Goal: Task Accomplishment & Management: Complete application form

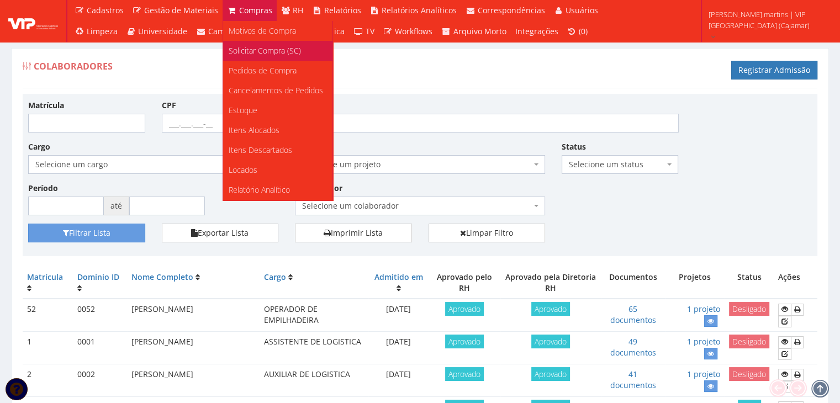
click at [243, 50] on span "Solicitar Compra (SC)" at bounding box center [265, 50] width 72 height 10
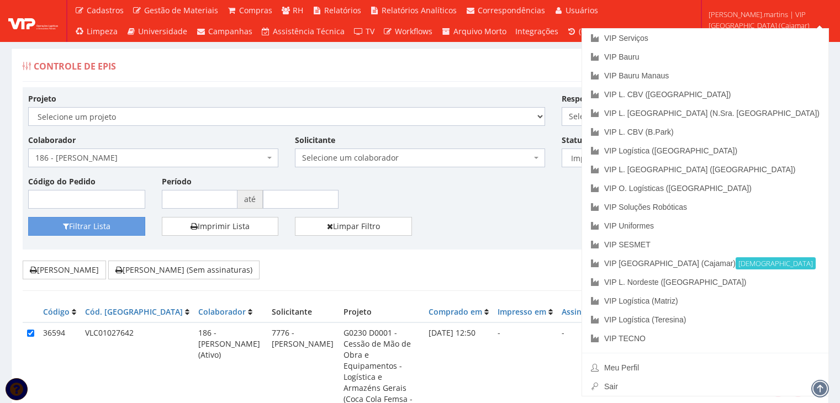
select select "2"
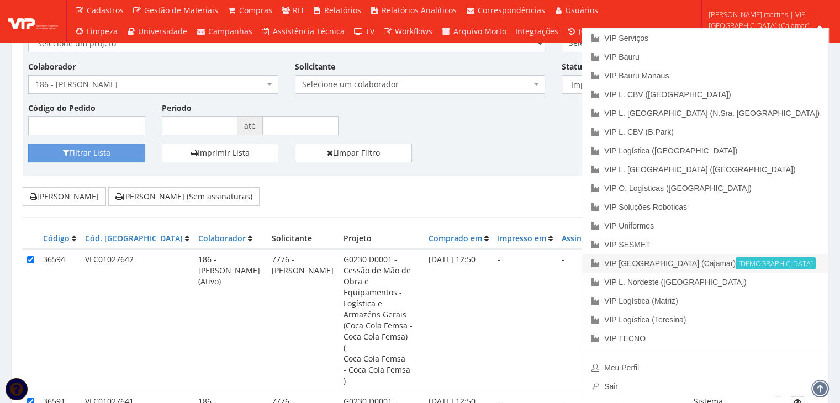
click at [755, 266] on link "VIP Brasil (Cajamar) Ativa" at bounding box center [705, 263] width 246 height 19
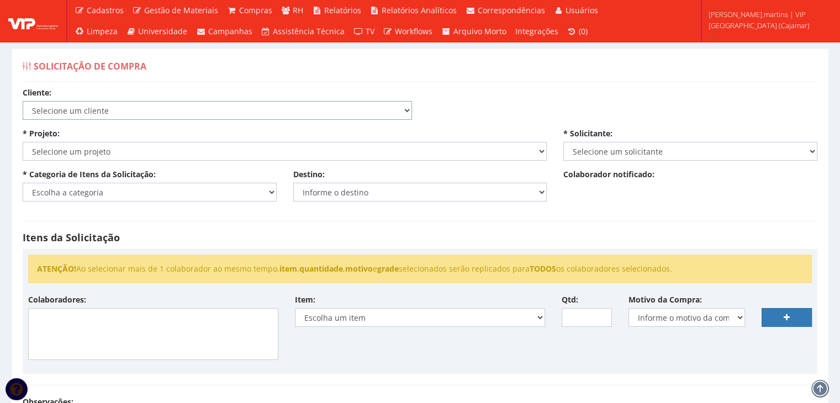
click at [208, 102] on select "Selecione um cliente COCA COLA FEMSA - SPAL INDUSTRIA BRASILEIRA DE BEBIDAS S/A…" at bounding box center [217, 110] width 389 height 19
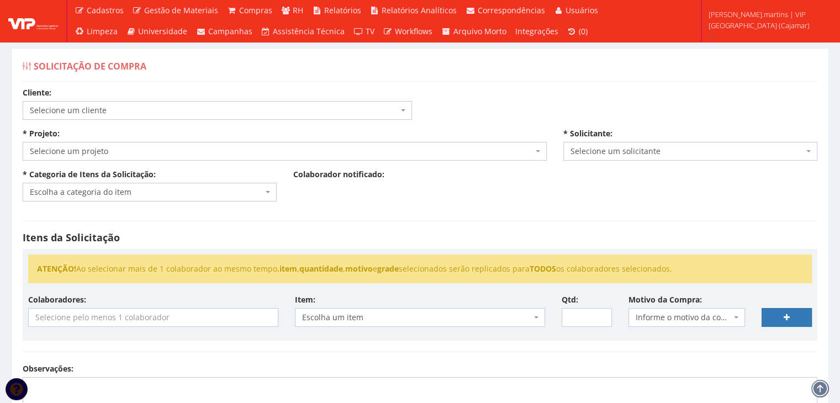
select select "51"
click at [22, 100] on select "Selecione um cliente COCA COLA FEMSA - SPAL INDUSTRIA BRASILEIRA DE BEBIDAS S/A…" at bounding box center [22, 100] width 1 height 1
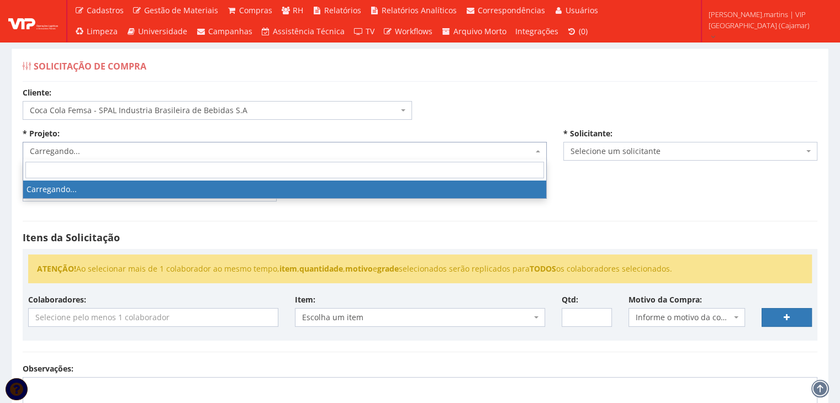
click at [170, 153] on span "Carregando..." at bounding box center [281, 151] width 503 height 11
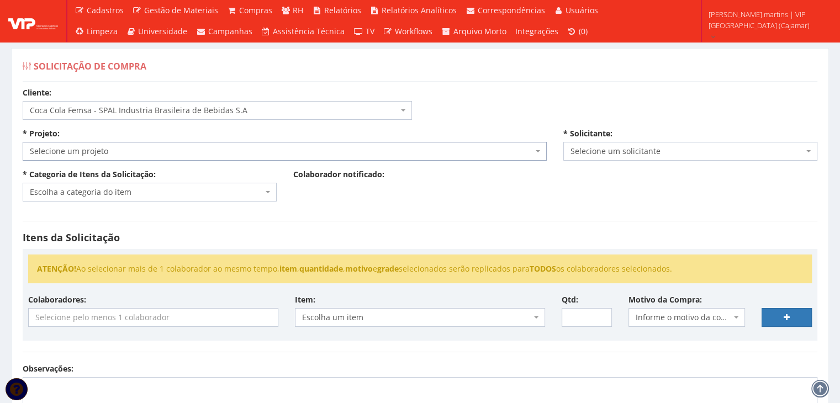
click at [170, 153] on span "Selecione um projeto" at bounding box center [281, 151] width 503 height 11
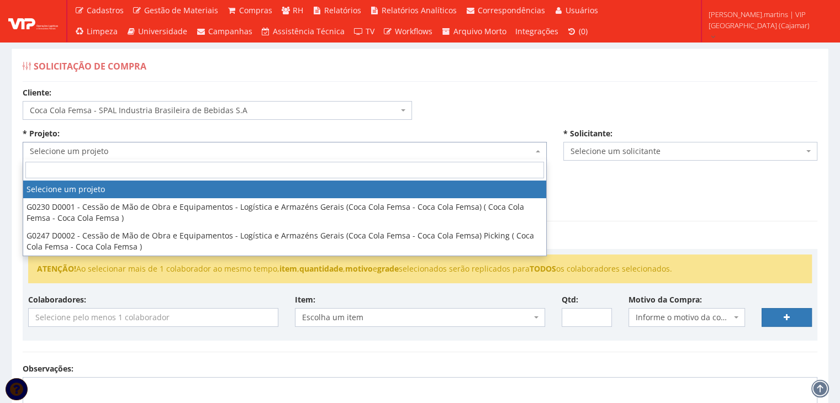
click at [170, 153] on span "Selecione um projeto" at bounding box center [281, 151] width 503 height 11
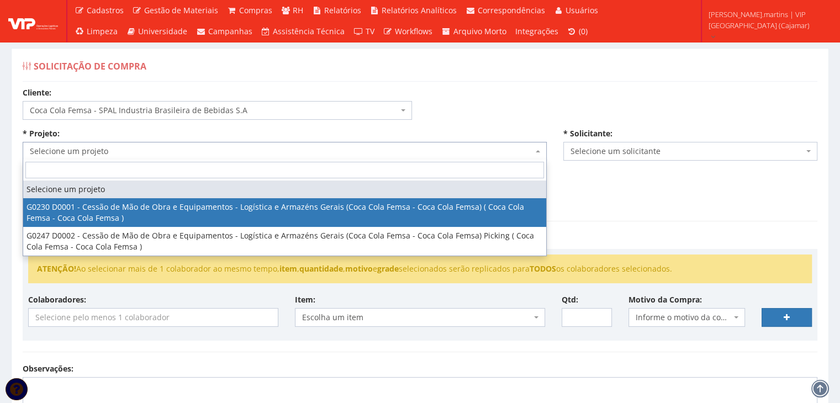
select select "230"
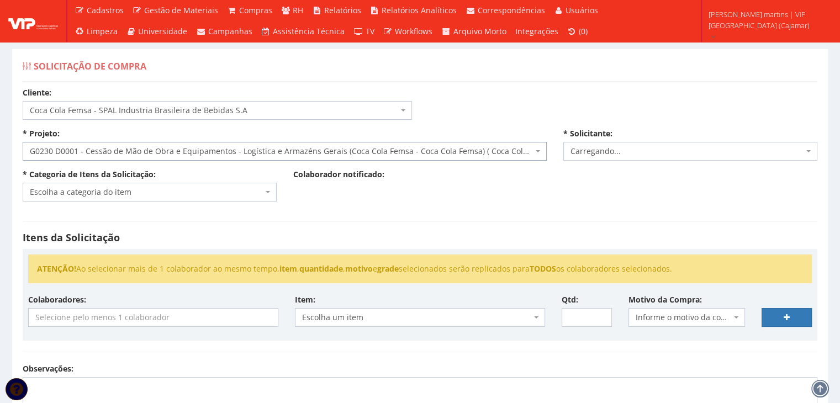
click at [172, 186] on span "Escolha a categoria do item" at bounding box center [150, 192] width 254 height 19
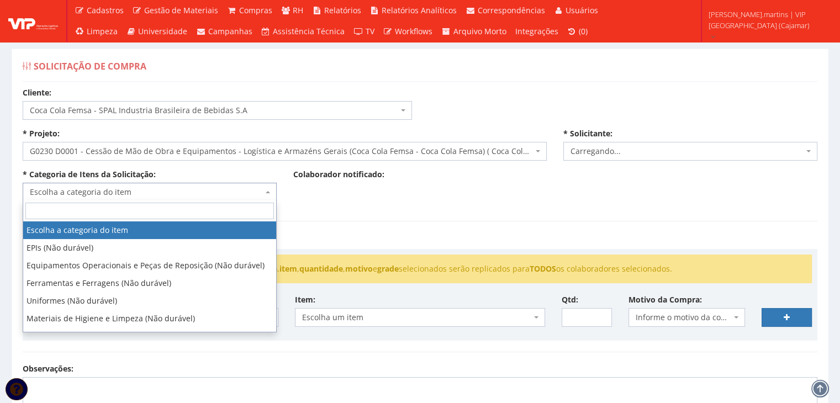
select select "2471"
type input "via"
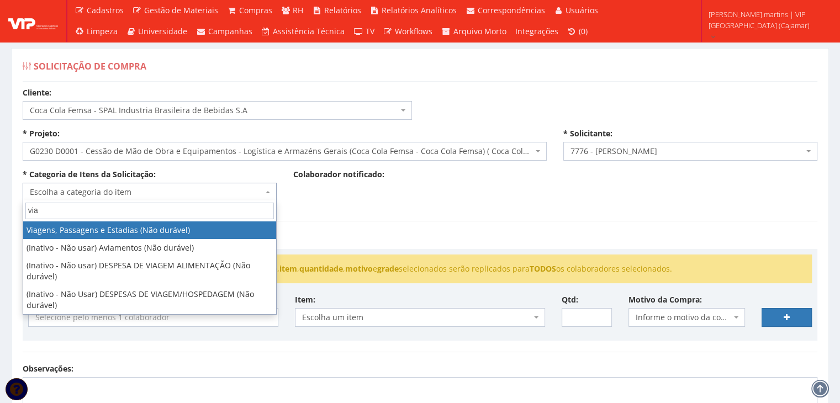
select select "21"
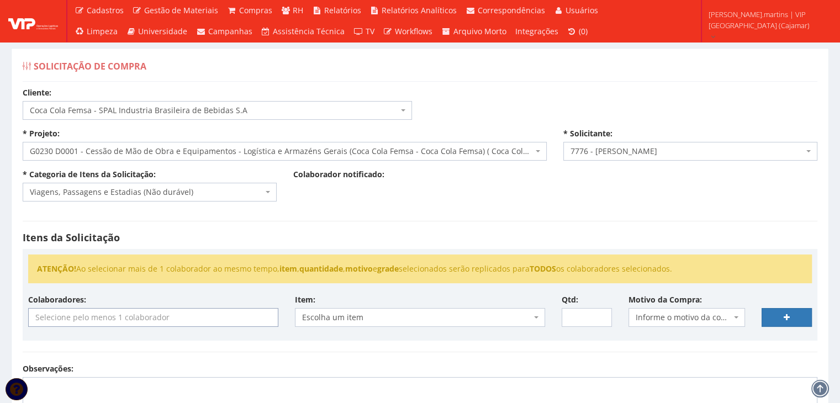
click at [137, 314] on input "search" at bounding box center [153, 318] width 249 height 18
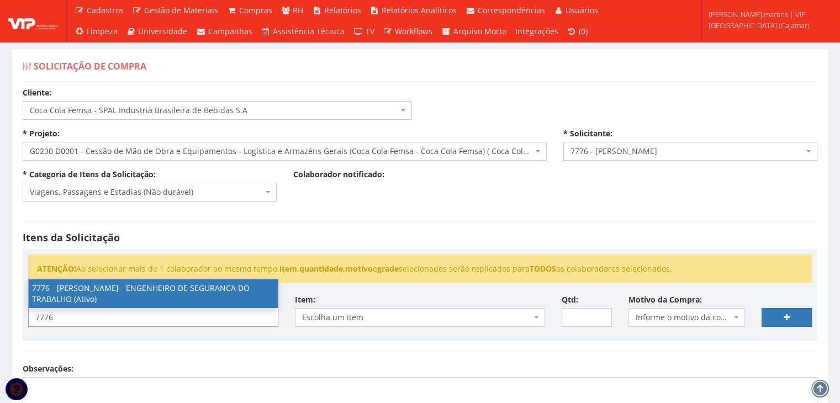
type input "7776"
select select "2471"
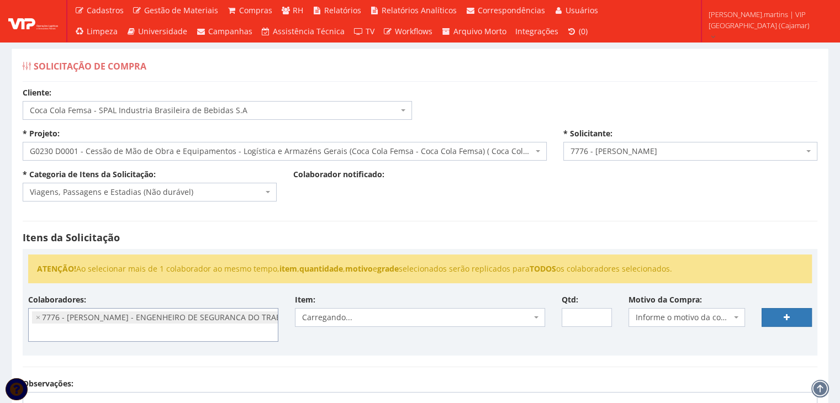
scroll to position [781, 0]
click at [653, 314] on span "Informe o motivo da compra" at bounding box center [684, 317] width 96 height 11
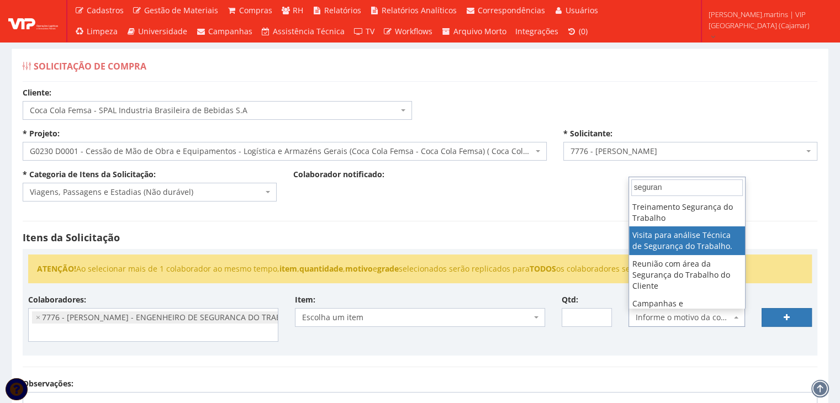
type input "seguran"
select select "38"
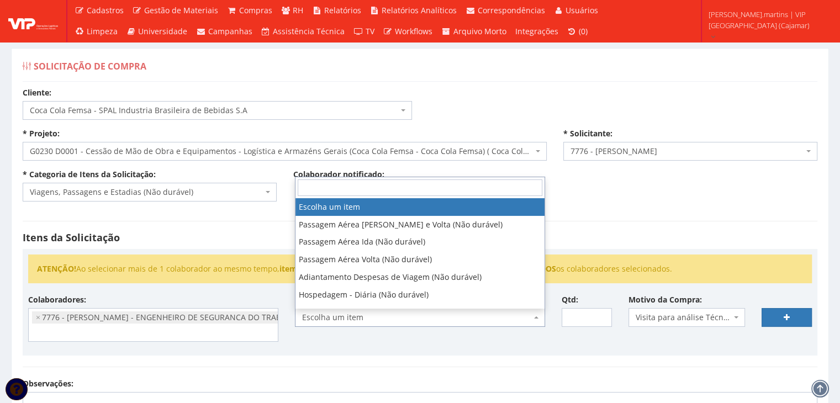
click at [485, 313] on span "Escolha um item" at bounding box center [416, 317] width 229 height 11
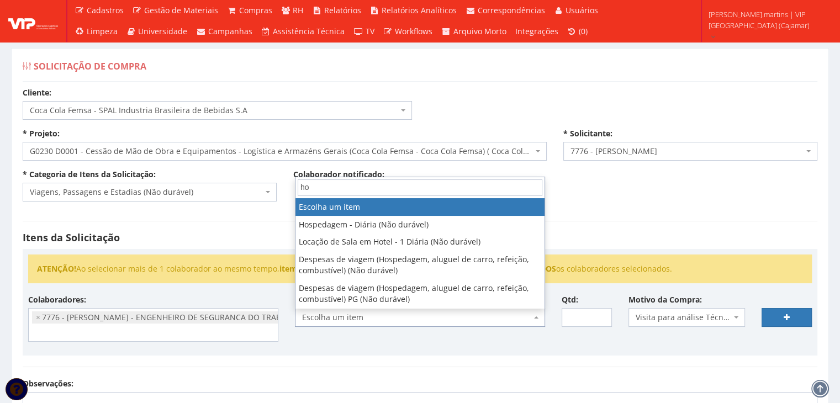
type input "hos"
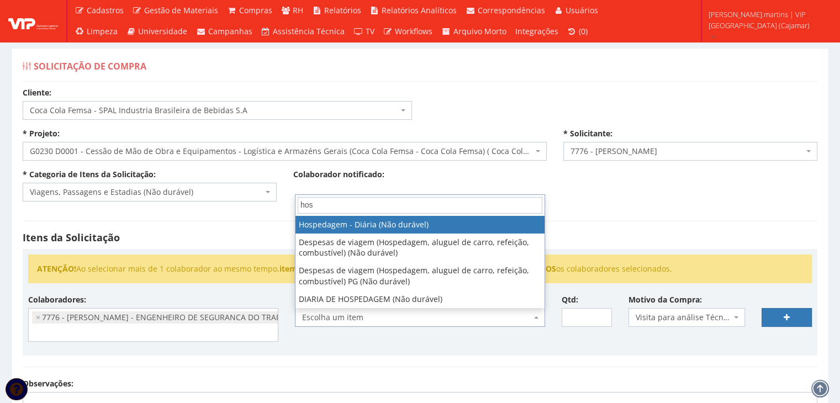
select select "403"
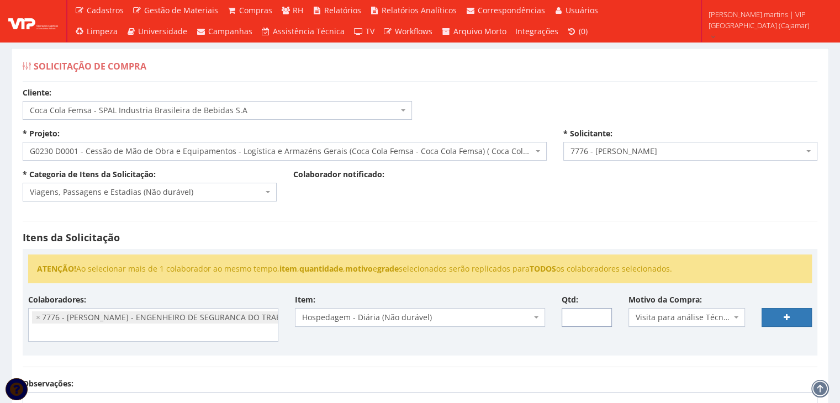
click at [576, 321] on input "Qtd:" at bounding box center [587, 317] width 50 height 19
type input "3"
click at [780, 316] on link at bounding box center [786, 317] width 50 height 19
select select
type input "0"
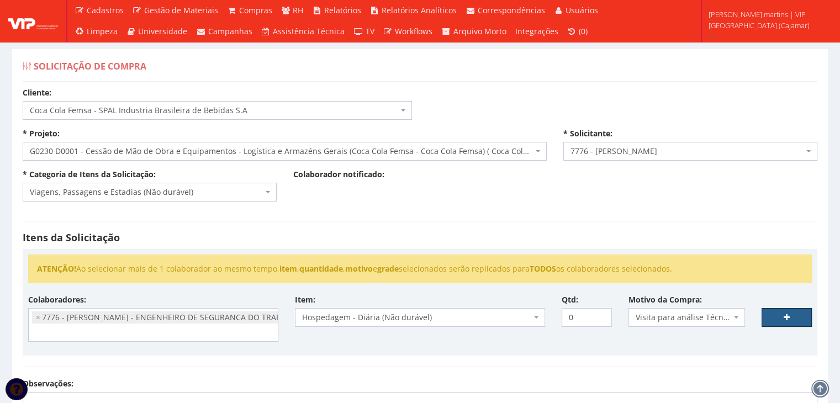
select select
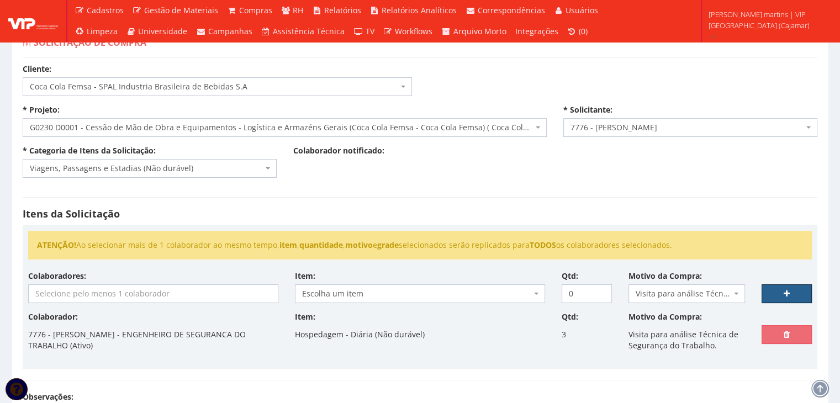
scroll to position [36, 0]
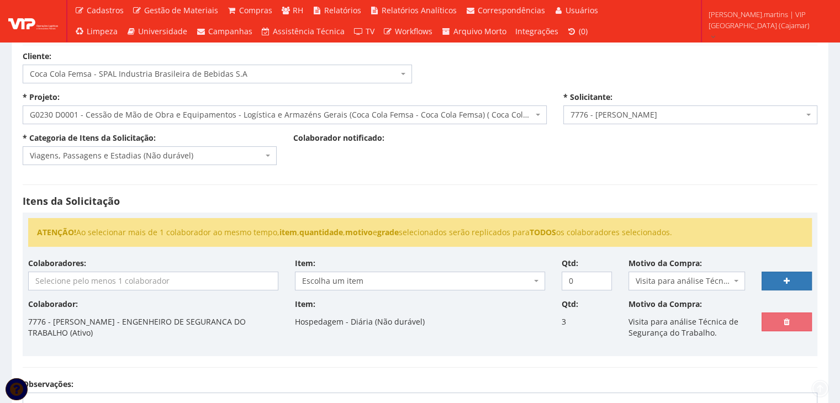
click at [188, 280] on input "search" at bounding box center [153, 281] width 249 height 18
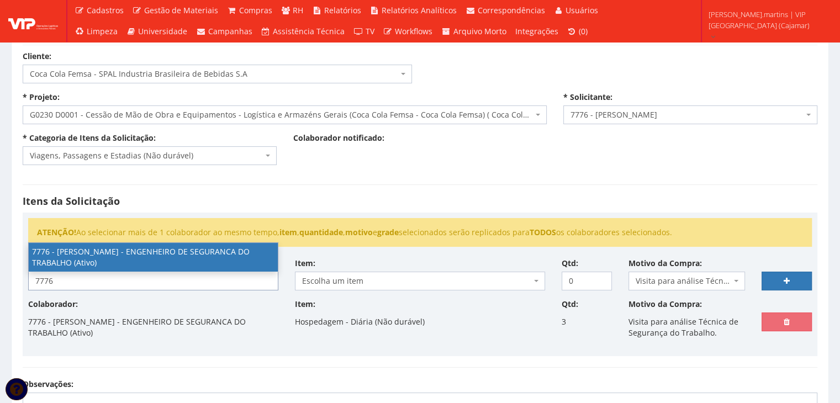
type input "7776"
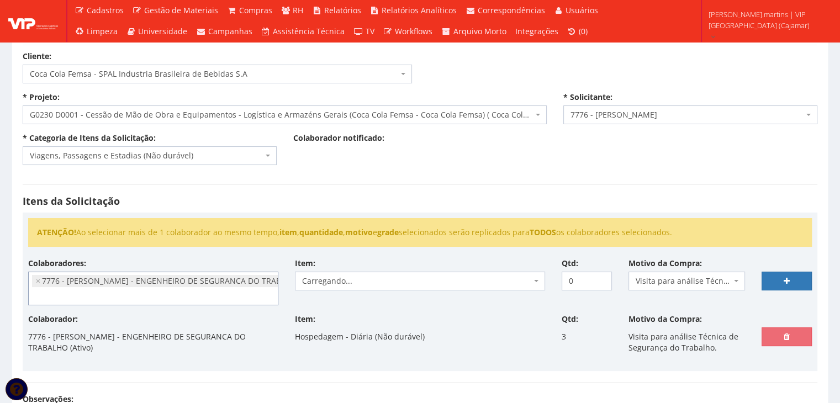
select select "2471"
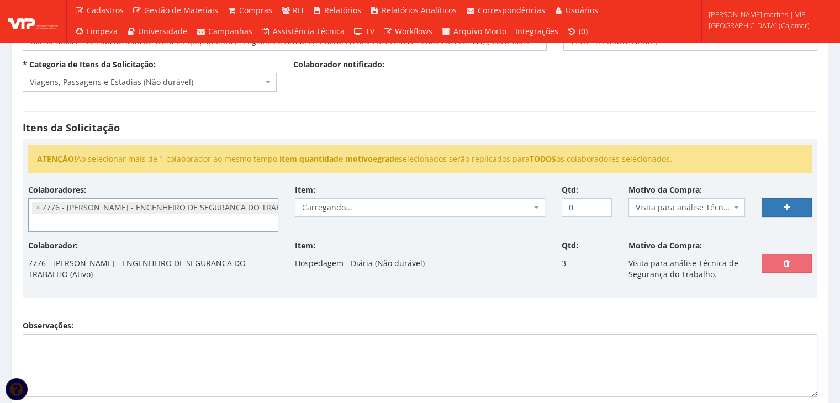
scroll to position [110, 0]
click at [342, 208] on span "Escolha um item" at bounding box center [416, 207] width 229 height 11
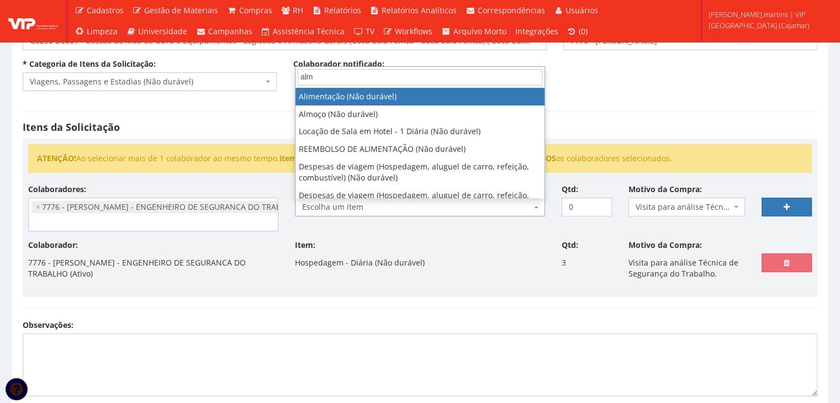
type input "almo"
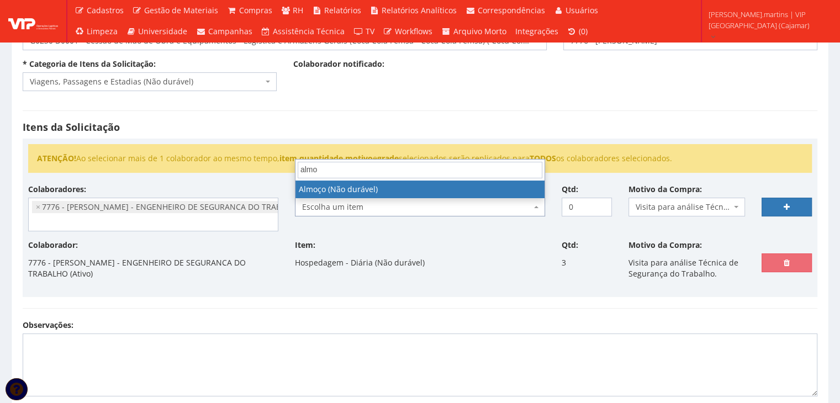
select select "578"
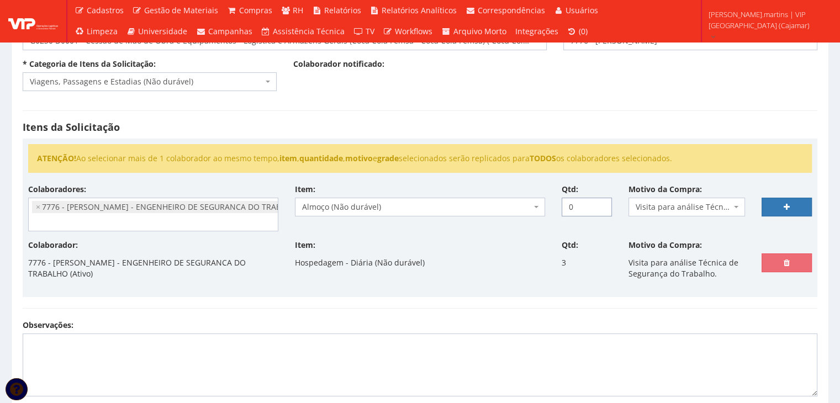
click at [576, 204] on input "0" at bounding box center [587, 207] width 50 height 19
drag, startPoint x: 576, startPoint y: 204, endPoint x: 566, endPoint y: 204, distance: 9.9
click at [566, 204] on input "0" at bounding box center [587, 207] width 50 height 19
type input "4"
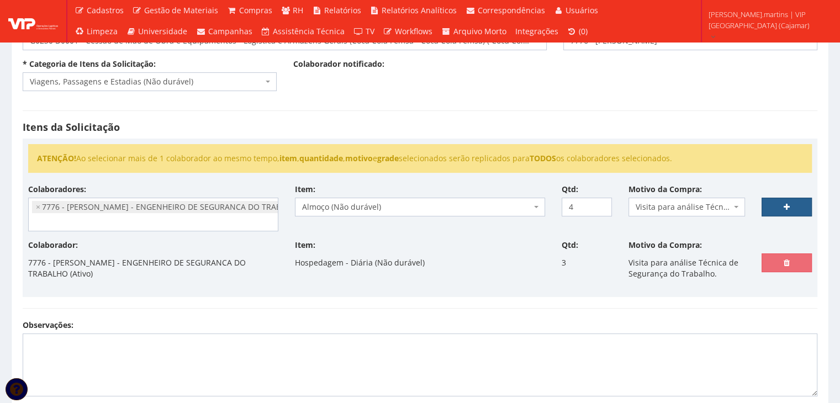
click at [777, 199] on link at bounding box center [786, 207] width 50 height 19
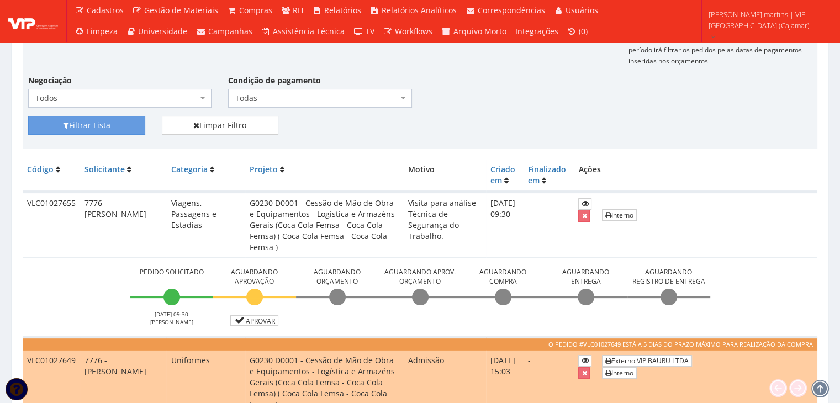
scroll to position [257, 0]
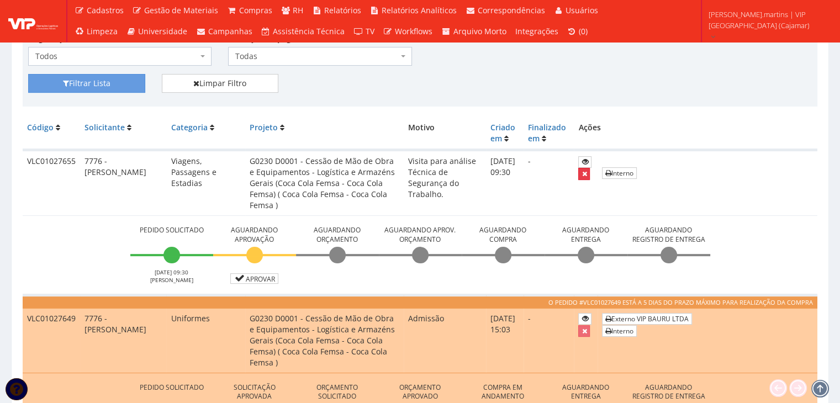
click at [580, 173] on button "submit" at bounding box center [584, 174] width 12 height 12
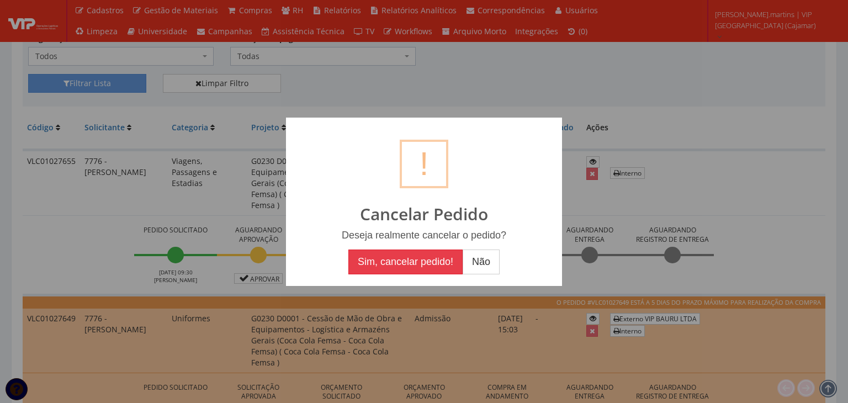
click at [407, 269] on button "Sim, cancelar pedido!" at bounding box center [405, 262] width 114 height 25
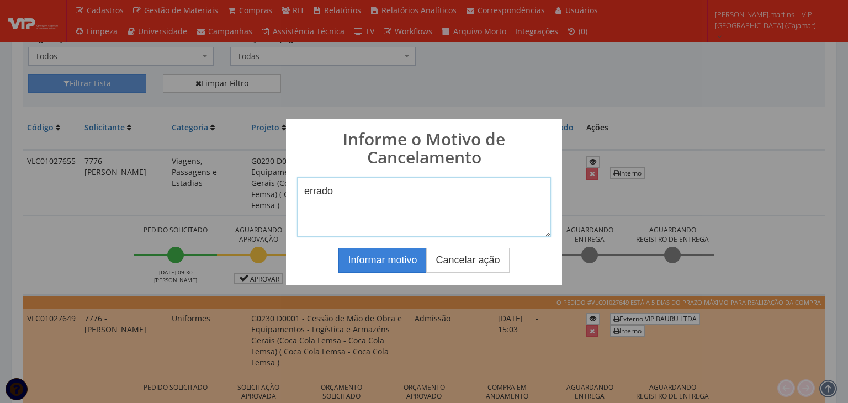
type textarea "errado"
click at [402, 262] on button "Informar motivo" at bounding box center [382, 260] width 88 height 25
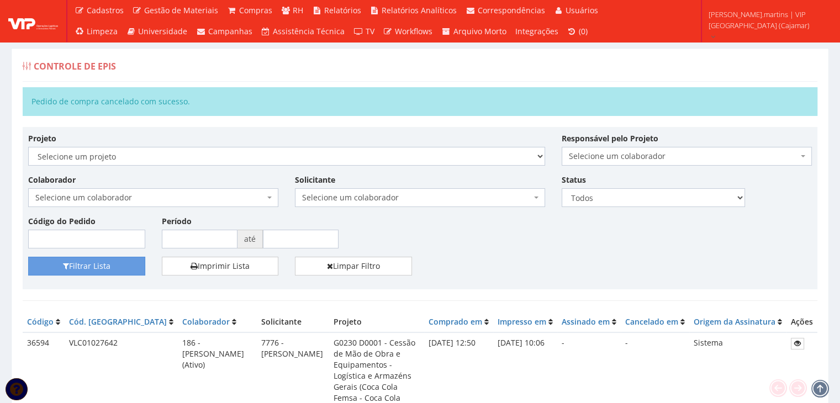
click at [529, 253] on div "Projeto Selecione um projeto G0230 D0001 - Cessão de Mão de Obra e Equipamentos…" at bounding box center [420, 195] width 800 height 124
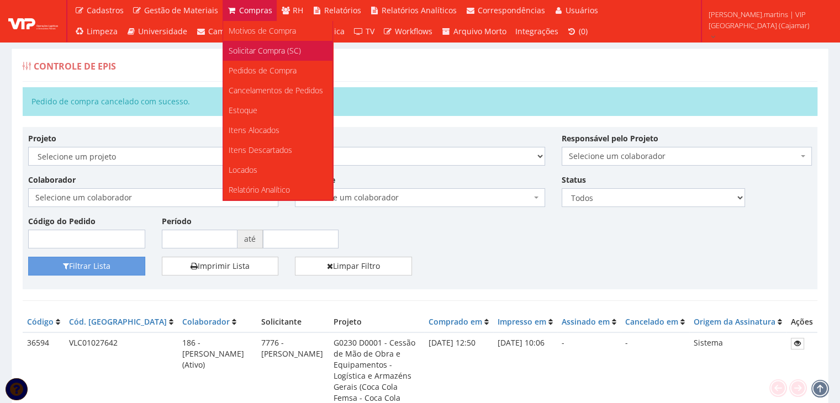
click at [243, 46] on span "Solicitar Compra (SC)" at bounding box center [265, 50] width 72 height 10
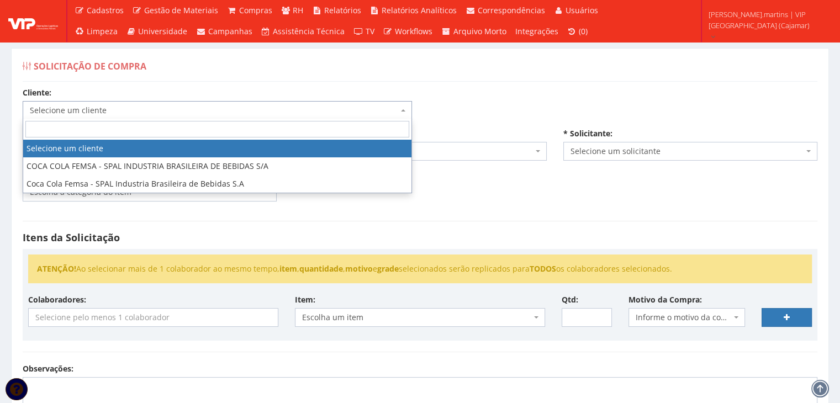
click at [221, 105] on span "Selecione um cliente" at bounding box center [214, 110] width 368 height 11
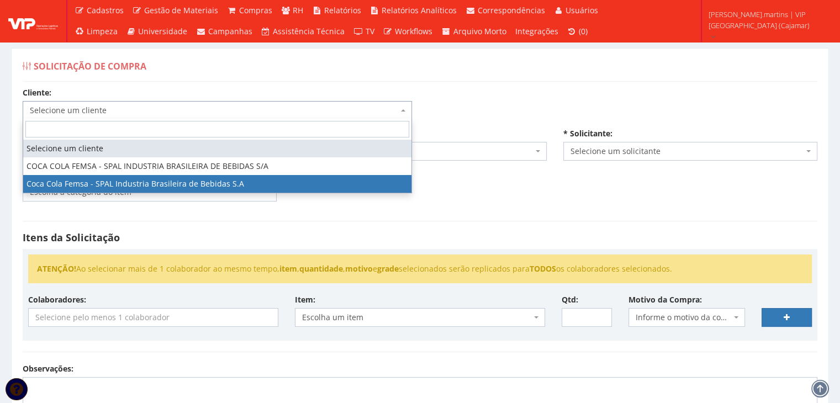
select select "51"
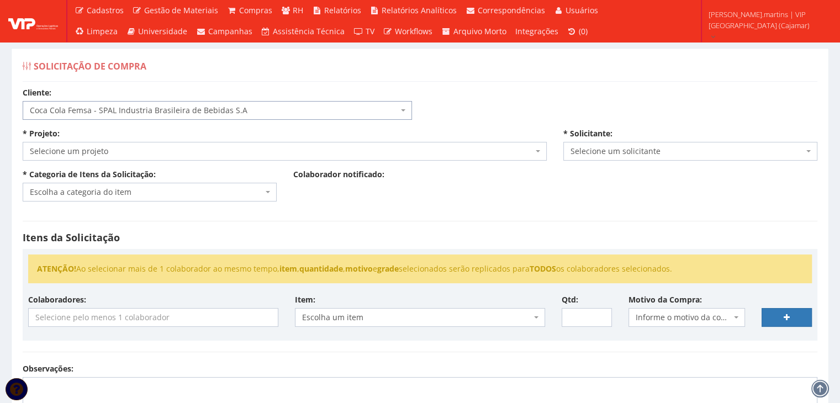
click at [170, 157] on span "Selecione um projeto" at bounding box center [285, 151] width 524 height 19
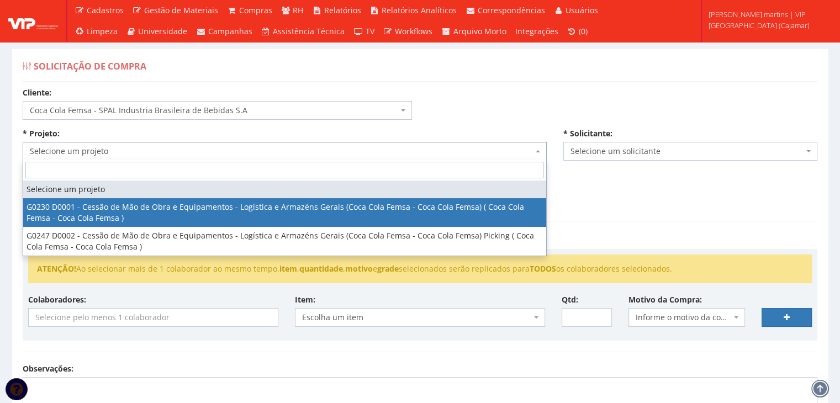
select select "230"
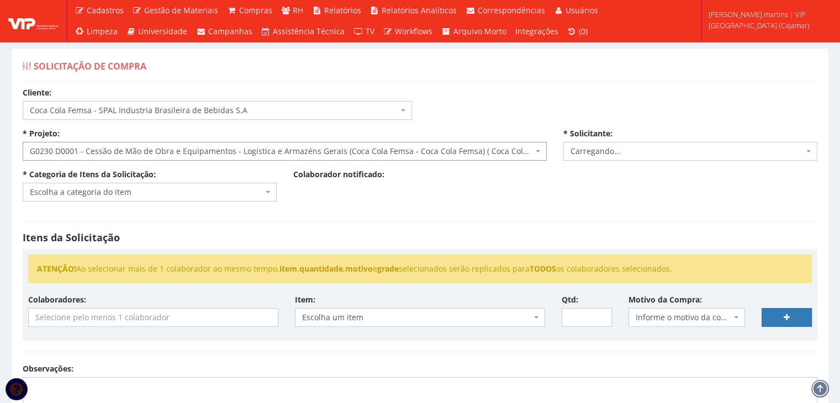
click at [135, 195] on span "Escolha a categoria do item" at bounding box center [146, 192] width 233 height 11
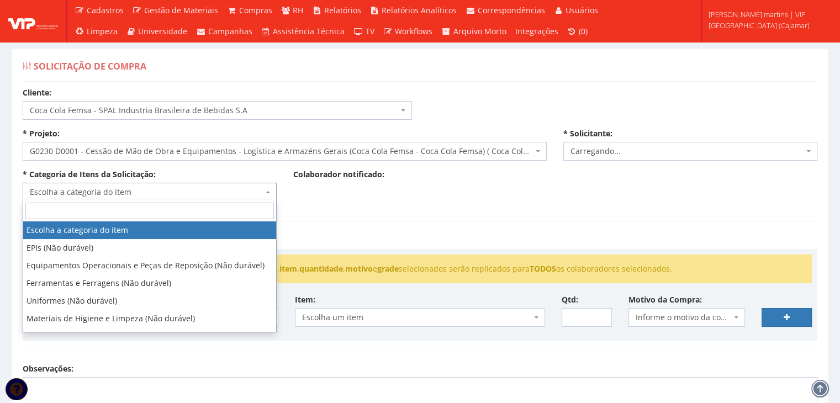
select select "2471"
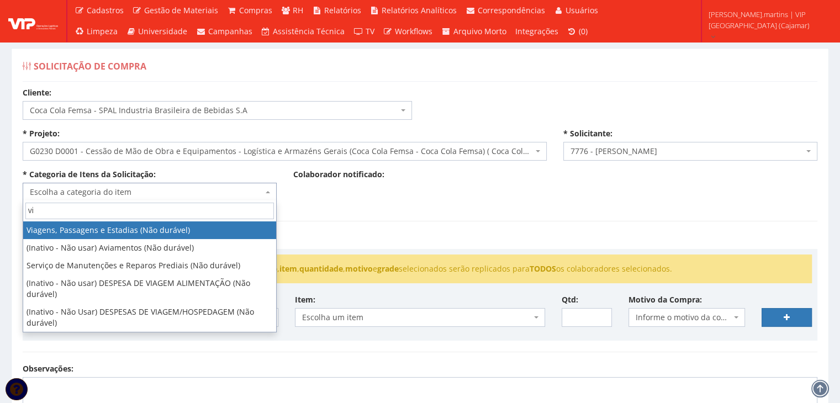
type input "via"
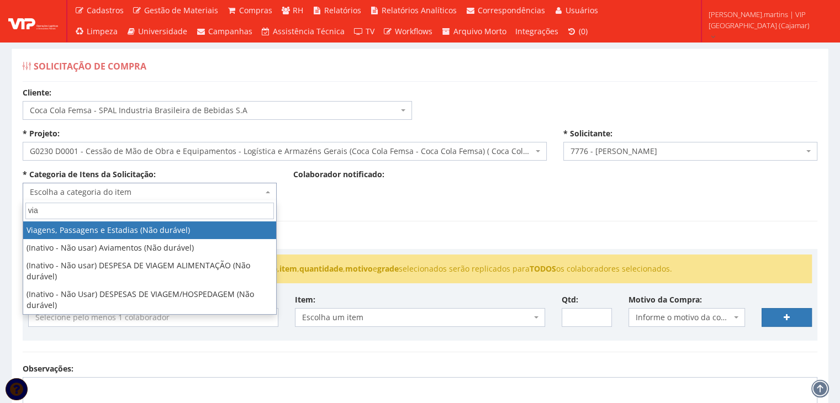
select select "21"
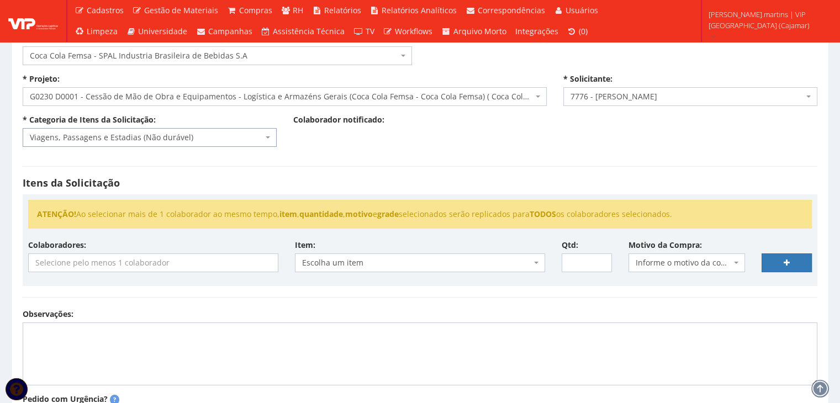
scroll to position [73, 0]
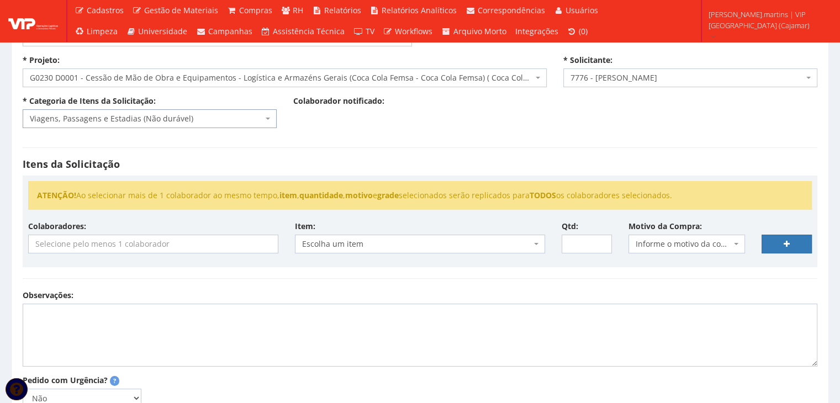
click at [172, 246] on input "search" at bounding box center [153, 244] width 249 height 18
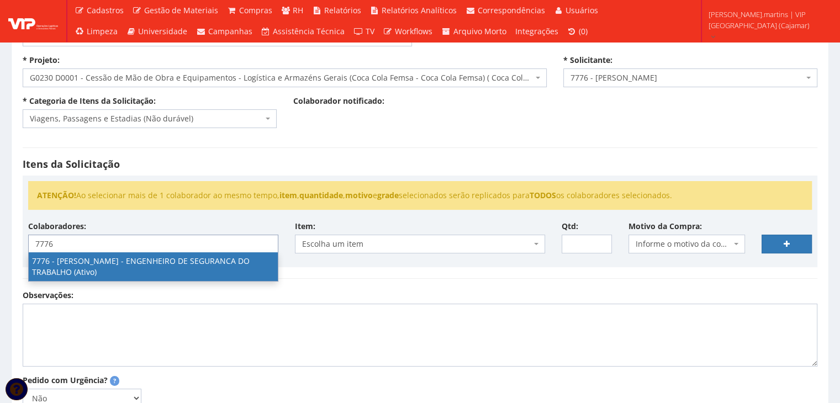
type input "7776"
select select "2471"
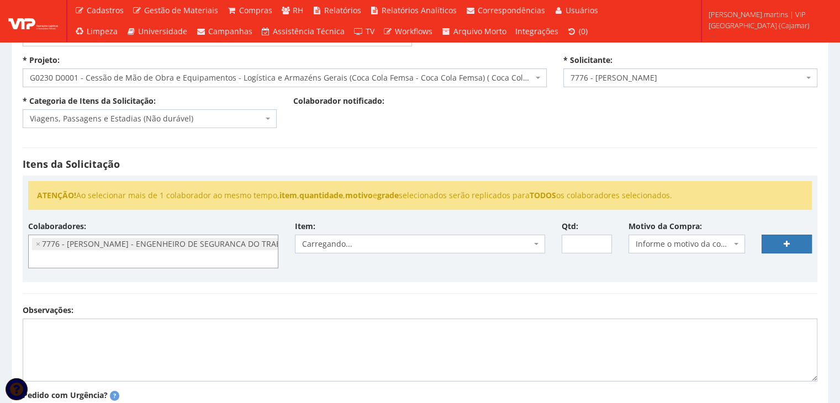
click at [685, 245] on span "Informe o motivo da compra" at bounding box center [684, 244] width 96 height 11
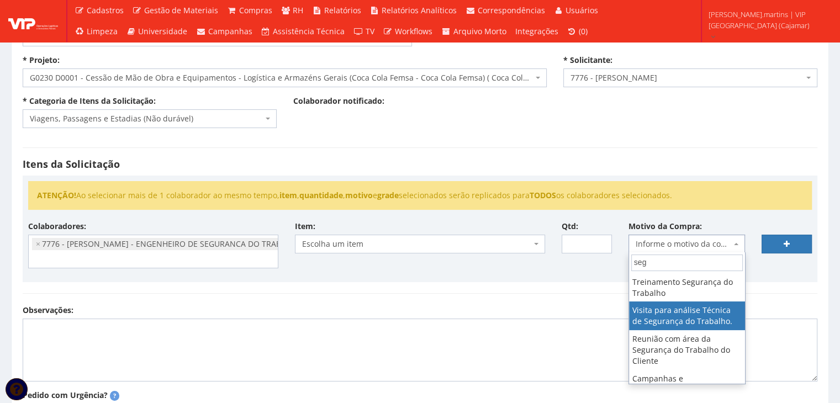
type input "seg"
select select "38"
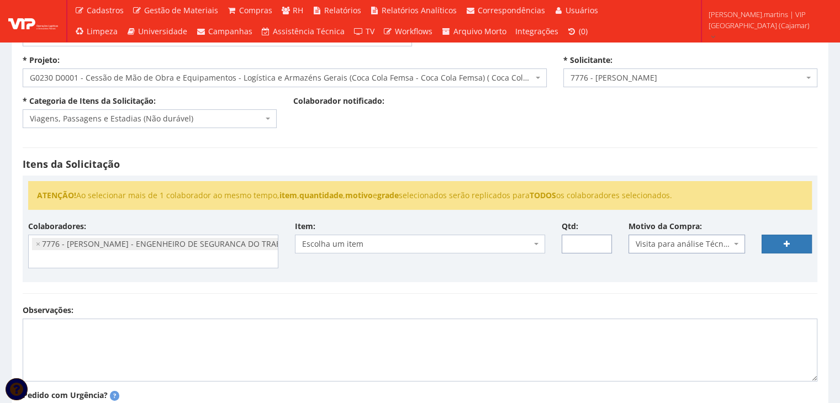
click at [570, 238] on input "Qtd:" at bounding box center [587, 244] width 50 height 19
type input "3"
click at [513, 243] on span "Escolha um item" at bounding box center [416, 244] width 229 height 11
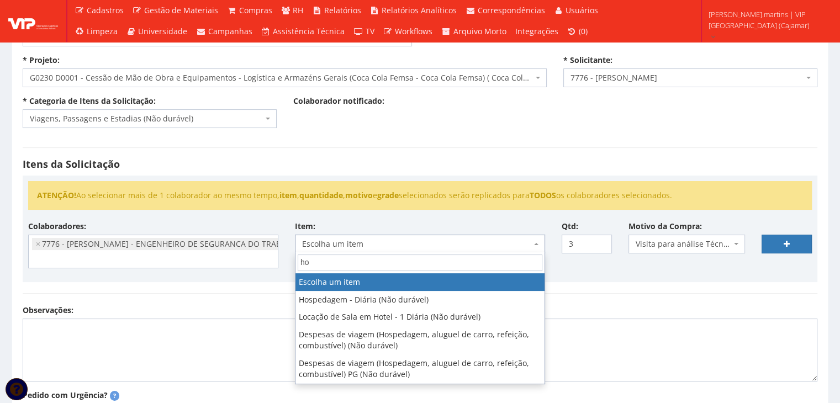
type input "hos"
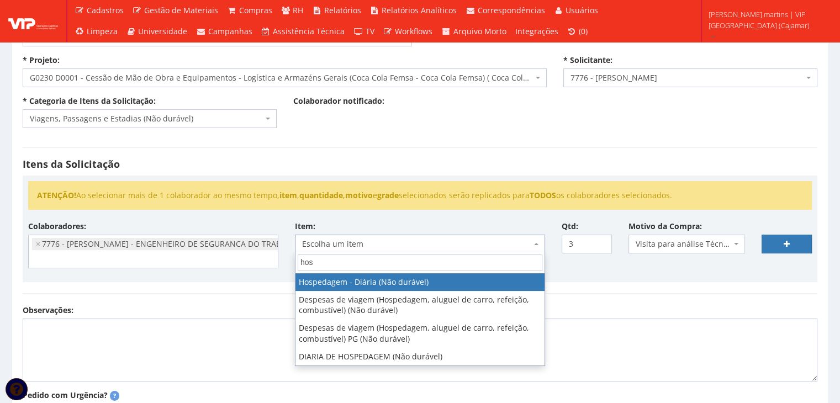
select select "403"
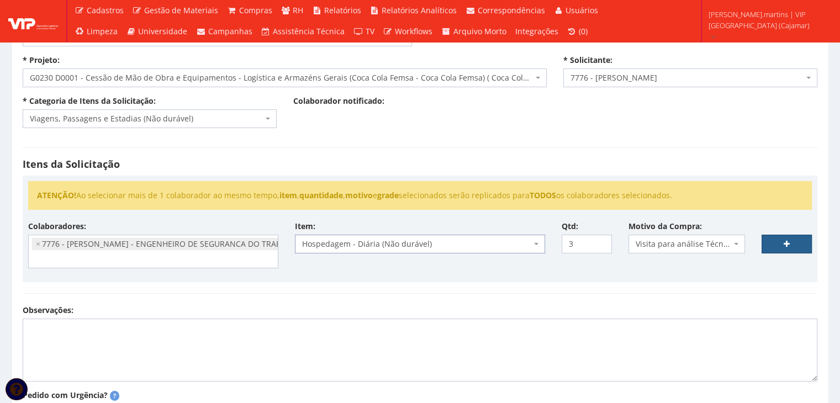
click at [782, 247] on link at bounding box center [786, 244] width 50 height 19
select select
type input "0"
select select
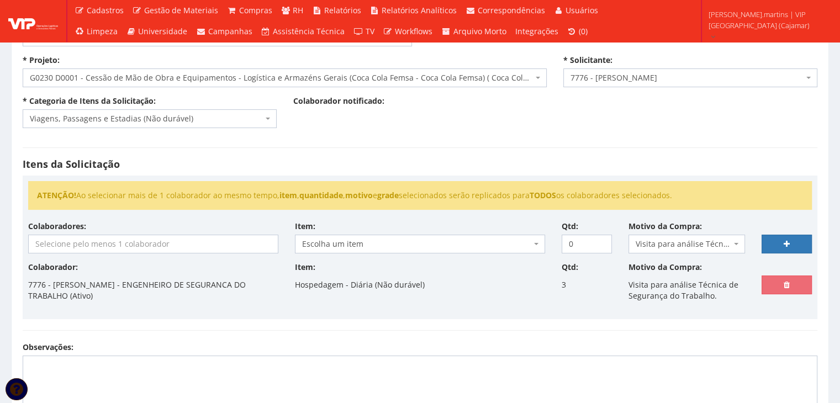
click at [183, 244] on input "search" at bounding box center [153, 244] width 249 height 18
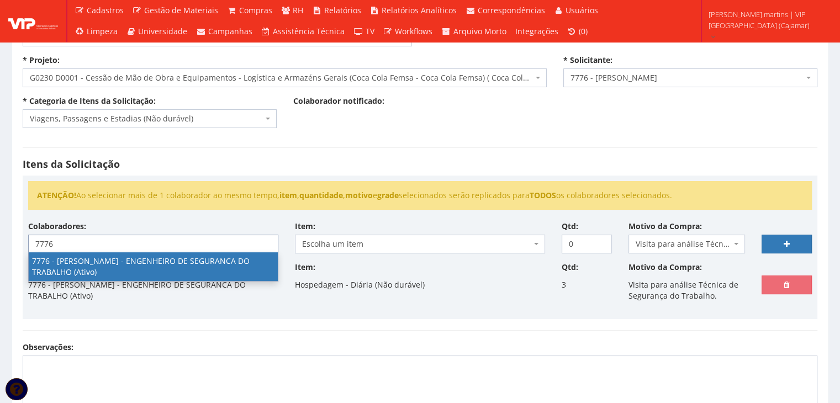
type input "7776"
select select "2471"
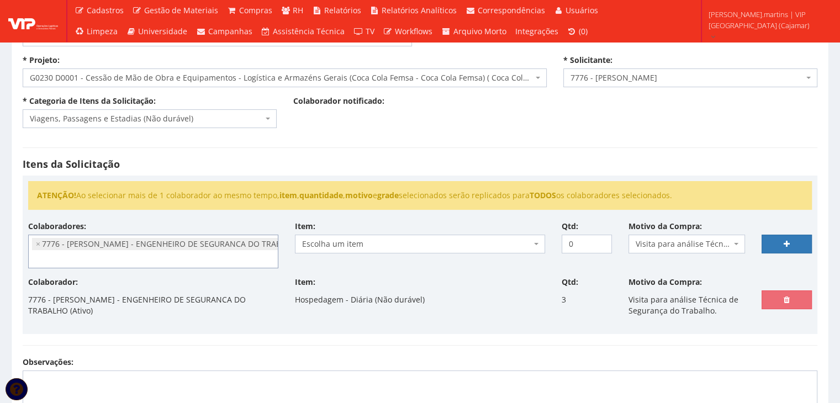
click at [358, 239] on span "Escolha um item" at bounding box center [416, 244] width 229 height 11
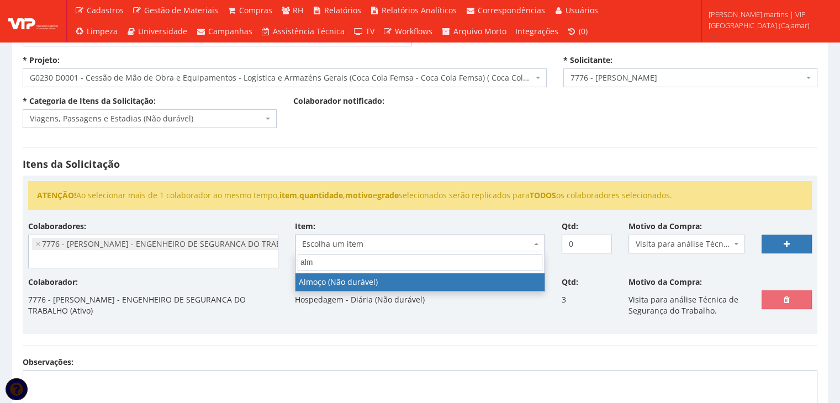
type input "almo"
select select "578"
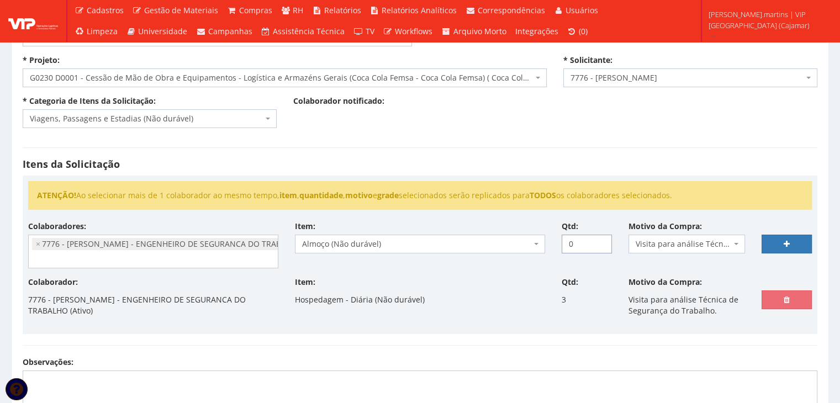
drag, startPoint x: 576, startPoint y: 243, endPoint x: 558, endPoint y: 242, distance: 18.3
click at [562, 242] on input "0" at bounding box center [587, 244] width 50 height 19
type input "4"
click at [785, 237] on link at bounding box center [786, 244] width 50 height 19
select select
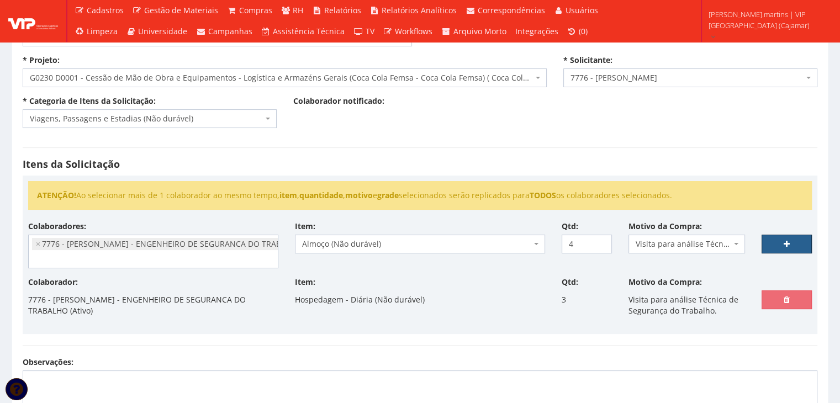
type input "0"
select select
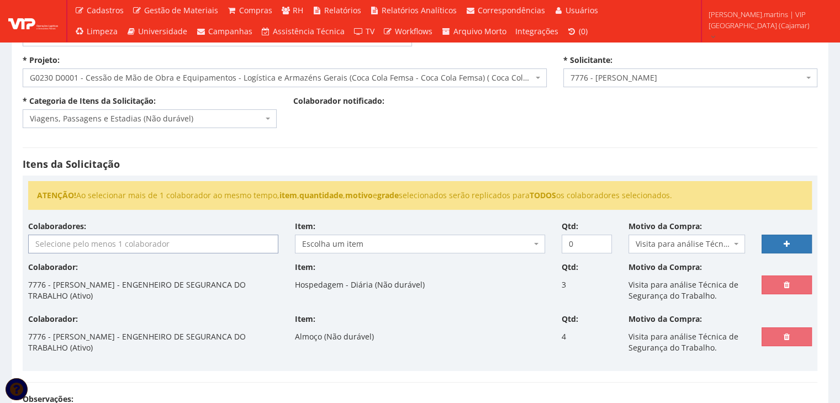
click at [99, 246] on input "search" at bounding box center [153, 244] width 249 height 18
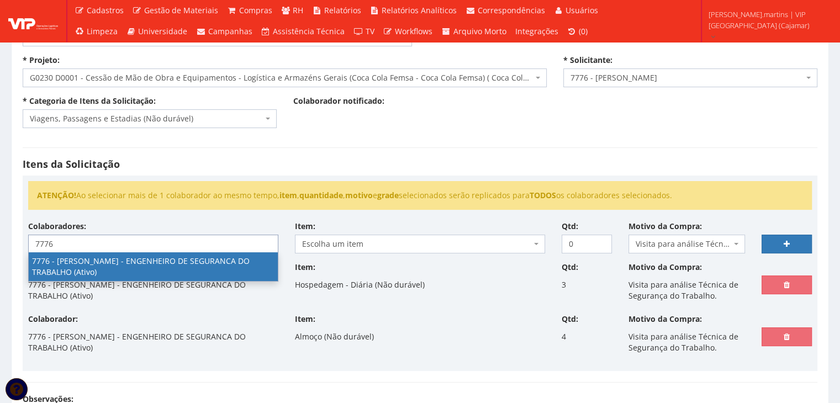
type input "7776"
select select "2471"
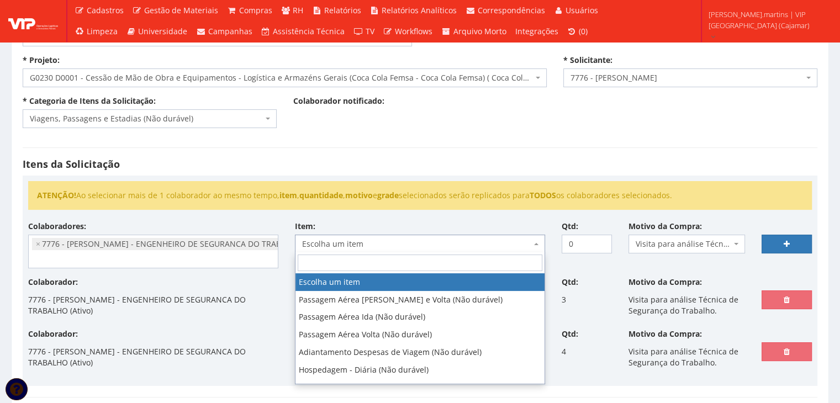
click at [374, 239] on span "Escolha um item" at bounding box center [416, 244] width 229 height 11
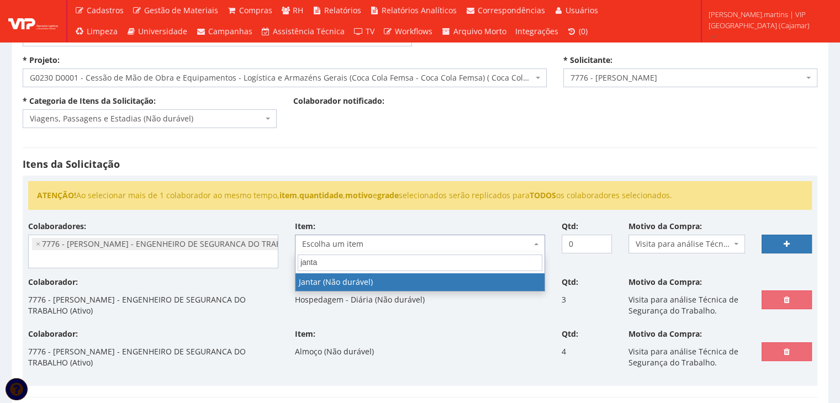
type input "jantar"
select select "579"
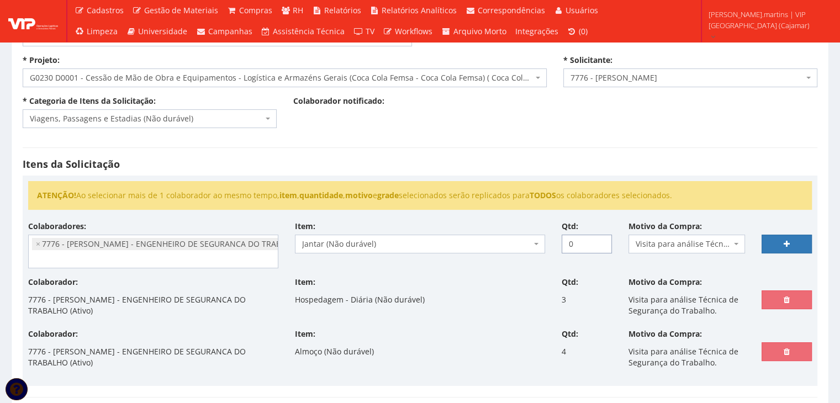
drag, startPoint x: 586, startPoint y: 241, endPoint x: 562, endPoint y: 242, distance: 24.3
click at [562, 242] on input "0" at bounding box center [587, 244] width 50 height 19
type input "4"
click at [780, 240] on link at bounding box center [786, 244] width 50 height 19
select select
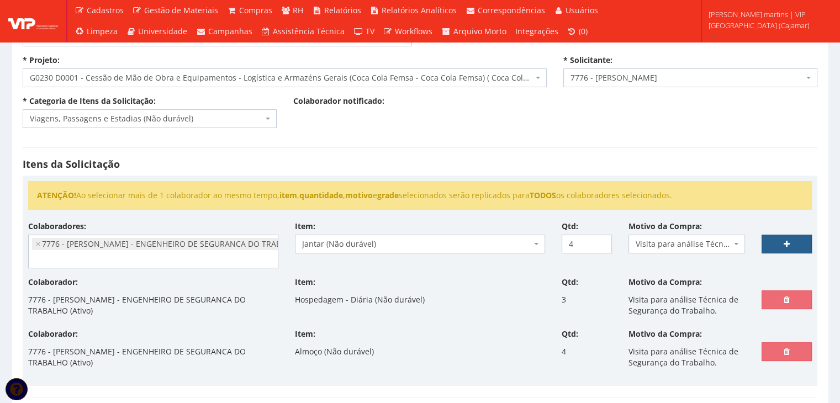
type input "0"
select select
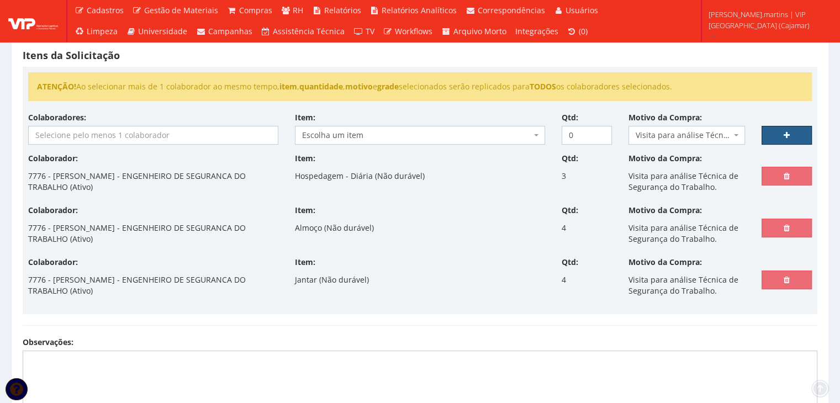
scroll to position [184, 0]
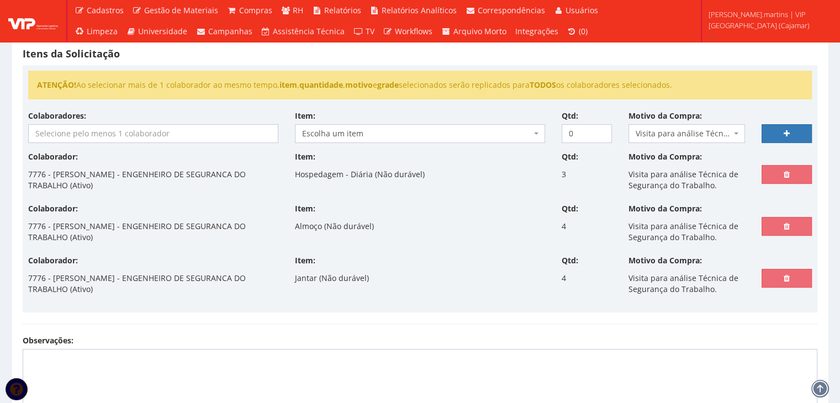
click at [204, 129] on input "search" at bounding box center [153, 134] width 249 height 18
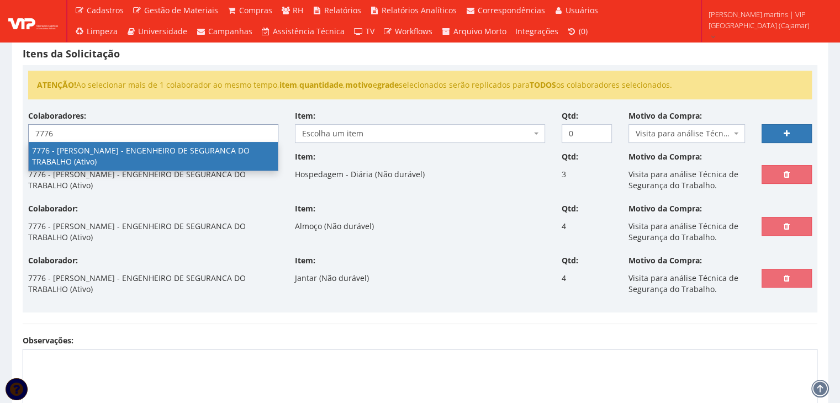
type input "7776"
select select "2471"
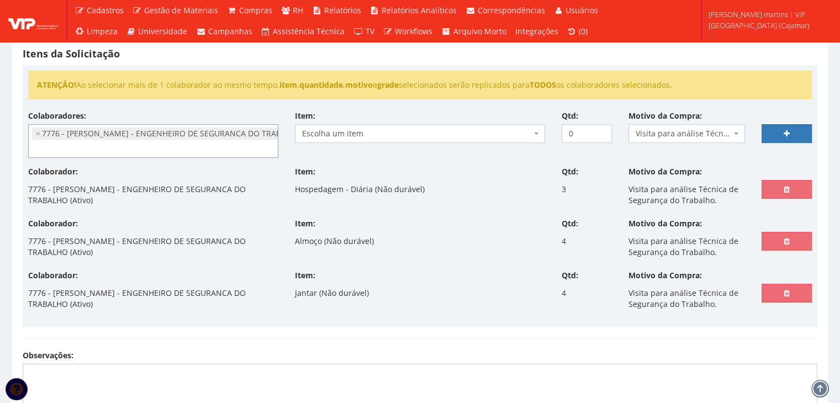
click at [404, 131] on span "Escolha um item" at bounding box center [416, 133] width 229 height 11
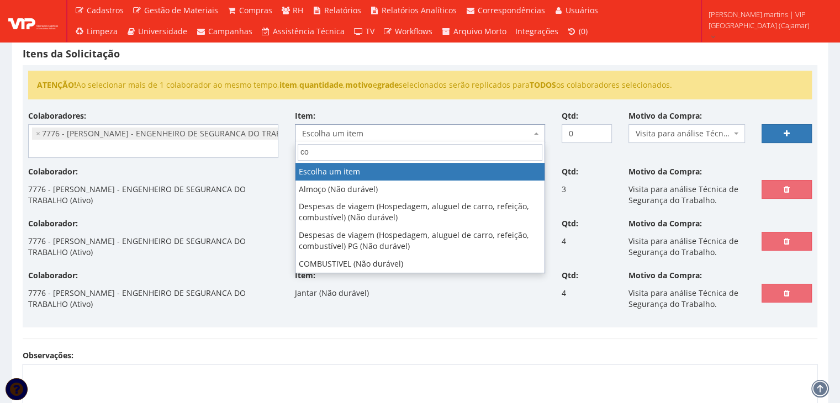
type input "c"
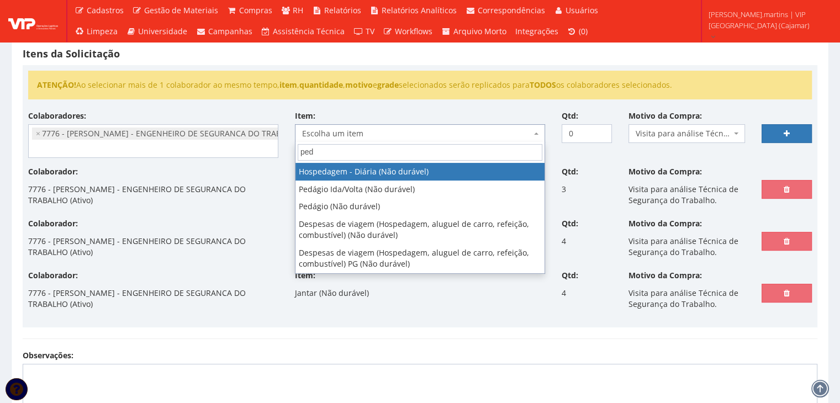
type input "peda"
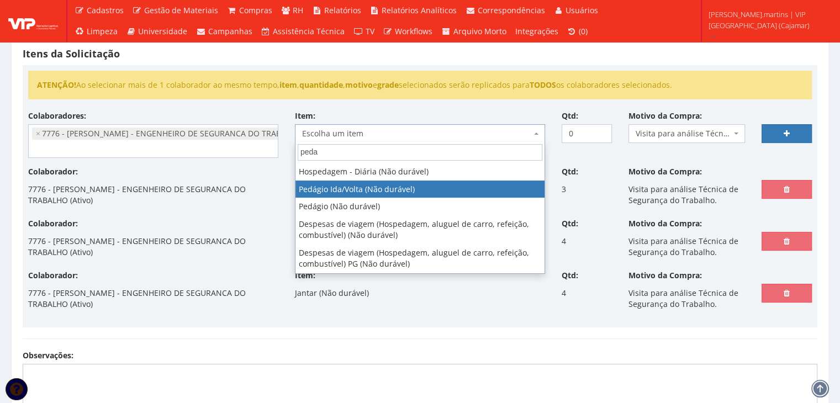
select select "438"
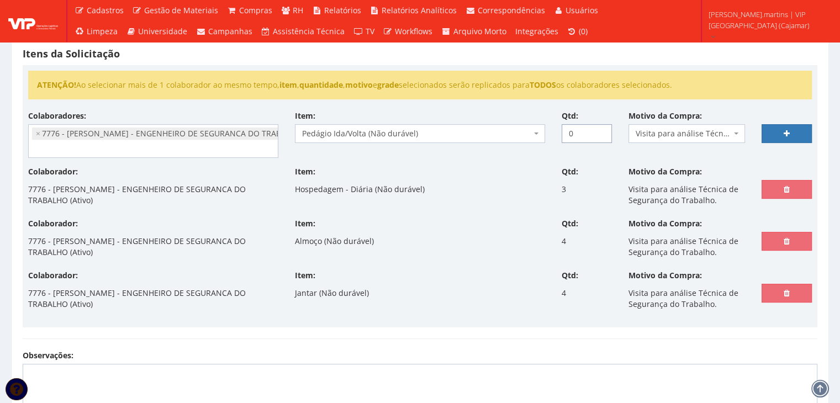
drag, startPoint x: 576, startPoint y: 133, endPoint x: 557, endPoint y: 131, distance: 18.9
click at [557, 131] on div "Qtd: 0" at bounding box center [586, 126] width 67 height 33
type input "12"
click at [784, 130] on icon at bounding box center [786, 134] width 6 height 8
select select
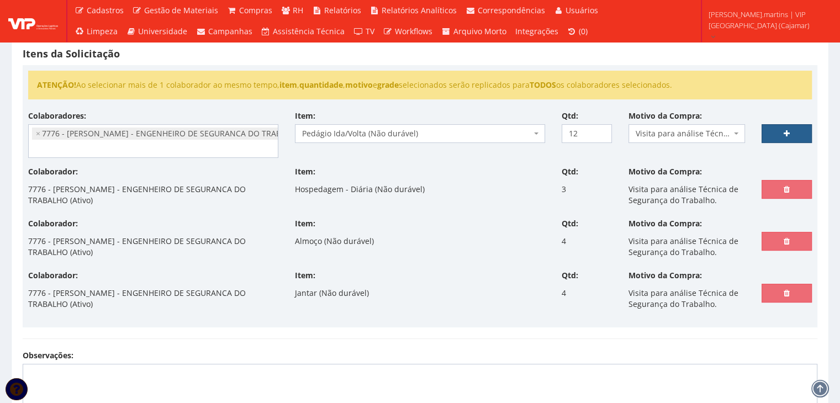
type input "0"
select select
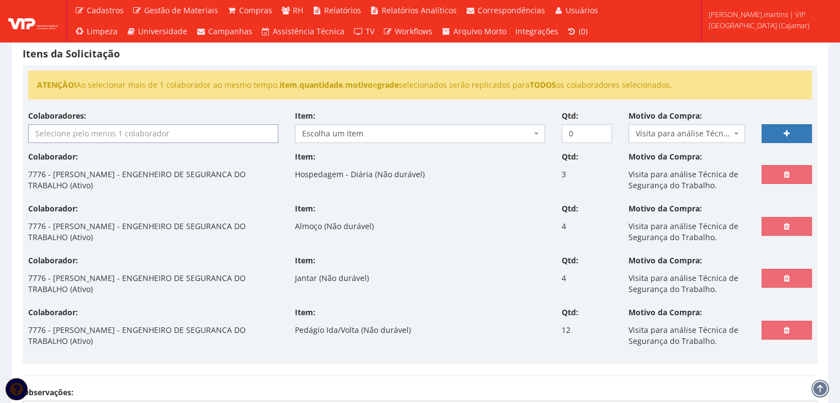
click at [166, 130] on input "search" at bounding box center [153, 134] width 249 height 18
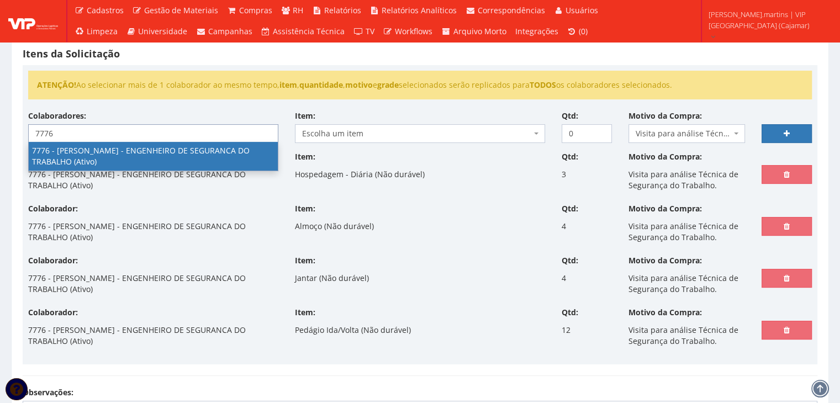
type input "7776"
select select "2471"
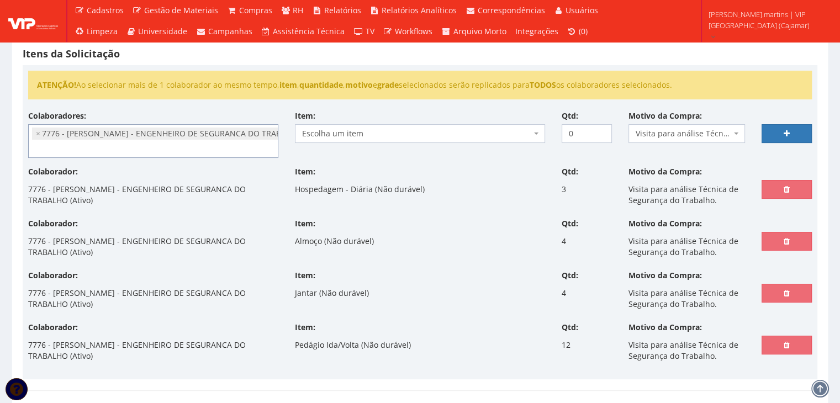
click at [327, 132] on span "Escolha um item" at bounding box center [416, 133] width 229 height 11
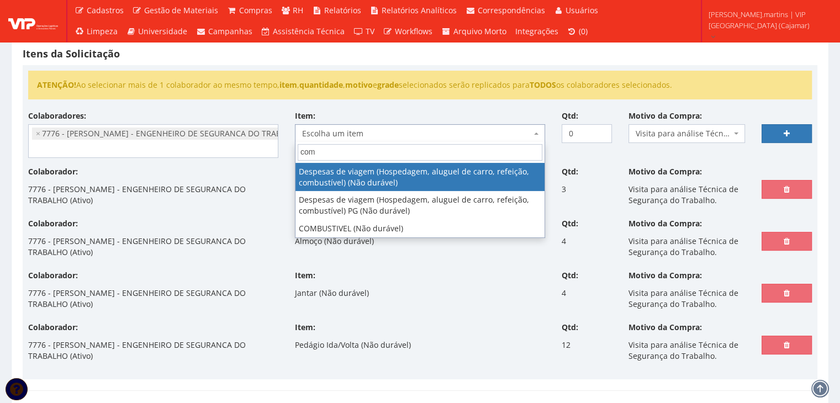
type input "comb"
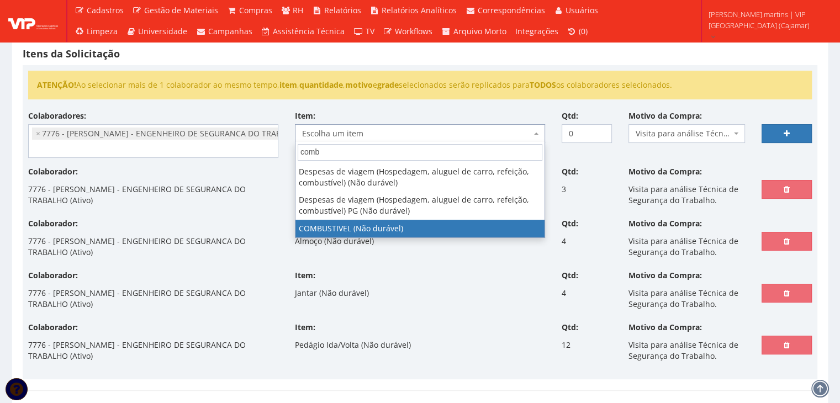
select select "2027"
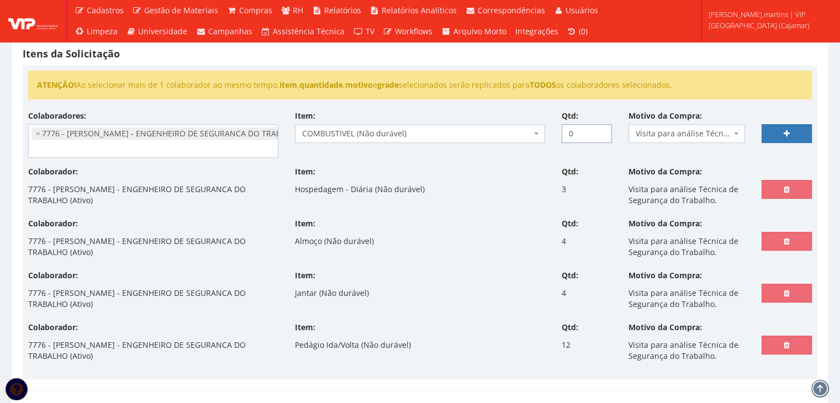
click at [576, 136] on input "0" at bounding box center [587, 133] width 50 height 19
type input "1"
click at [792, 133] on link at bounding box center [786, 133] width 50 height 19
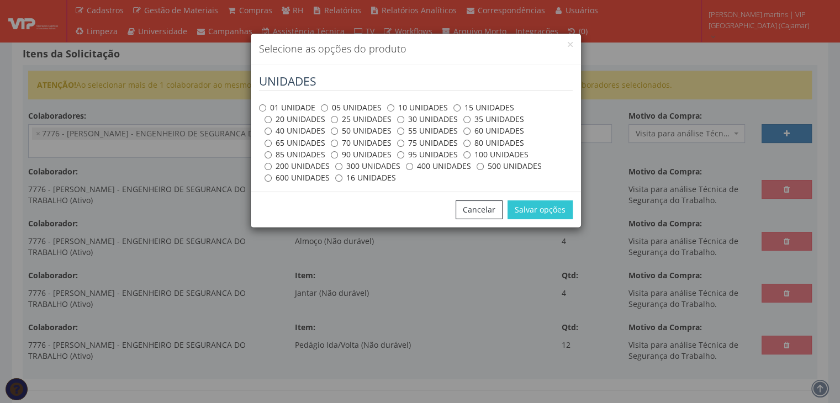
click at [261, 102] on label "01 UNIDADE" at bounding box center [287, 107] width 56 height 11
click at [261, 104] on input "01 UNIDADE" at bounding box center [262, 107] width 7 height 7
radio input "true"
click at [525, 214] on button "Salvar opções" at bounding box center [539, 209] width 65 height 19
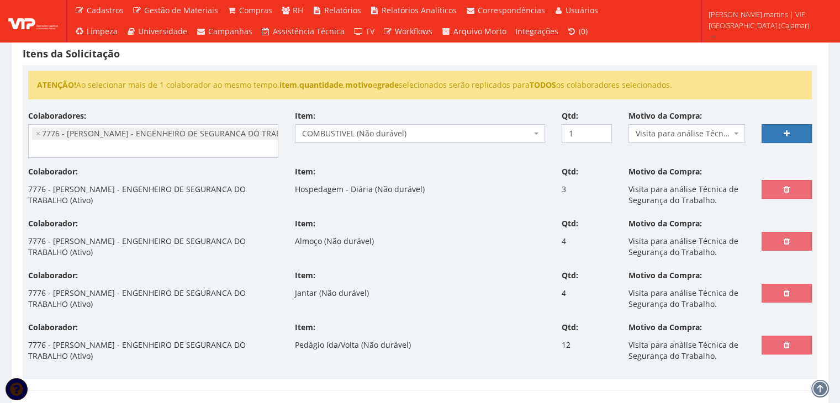
select select
type input "0"
select select
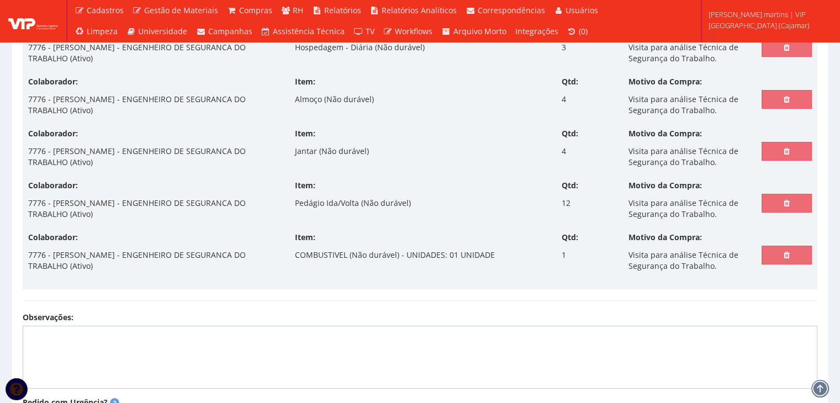
scroll to position [368, 0]
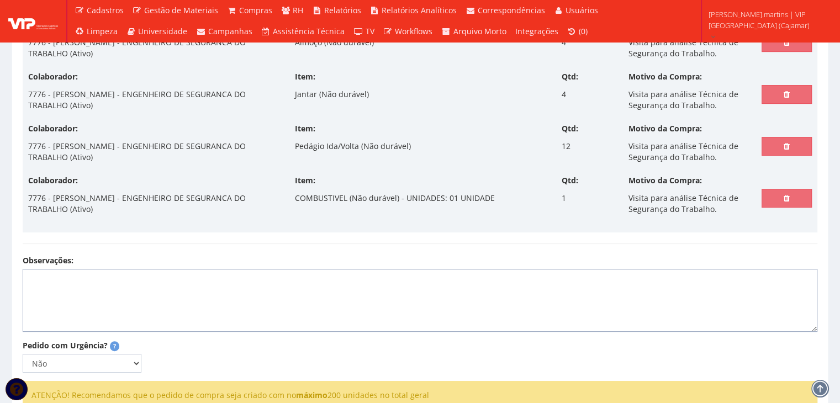
click at [318, 285] on textarea "Observações:" at bounding box center [420, 300] width 795 height 63
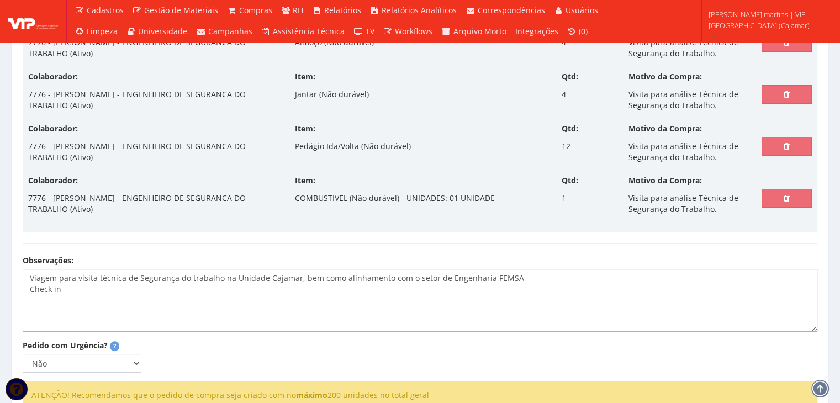
click at [230, 296] on textarea "Viagem para visita técnica de Segurança do trabalho na Unidade Cajamar, bem com…" at bounding box center [420, 300] width 795 height 63
click at [109, 300] on textarea "Viagem para visita técnica de Segurança do trabalho na Unidade Cajamar, bem com…" at bounding box center [420, 300] width 795 height 63
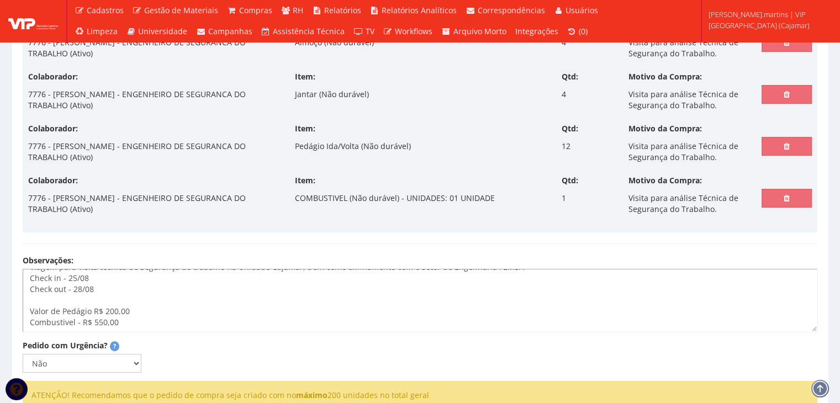
scroll to position [22, 0]
type textarea "Viagem para visita técnica de Segurança do trabalho na Unidade Cajamar, bem com…"
click at [120, 362] on select "Não Sim" at bounding box center [82, 363] width 119 height 19
select select "1"
click at [23, 354] on select "Não Sim" at bounding box center [82, 363] width 119 height 19
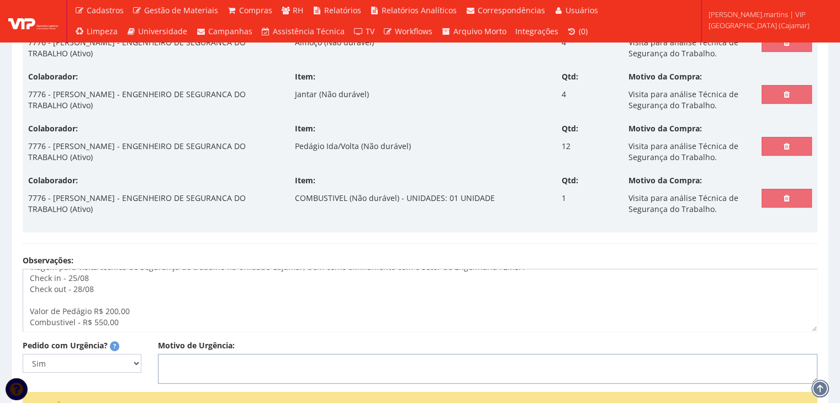
click at [194, 361] on textarea "Motivo de Urgência:" at bounding box center [487, 369] width 659 height 30
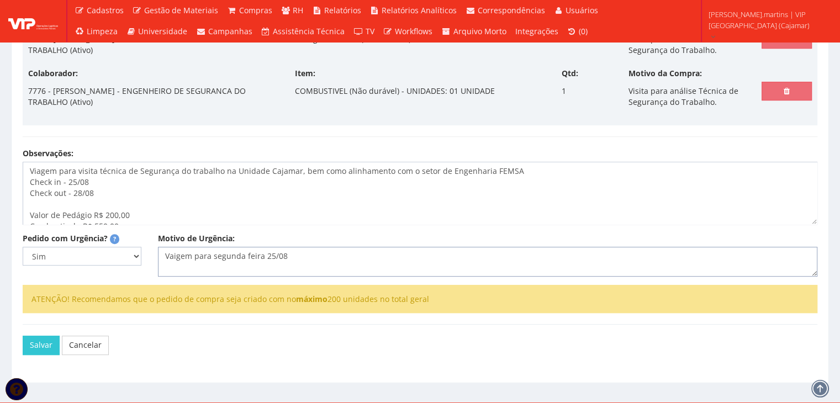
scroll to position [490, 0]
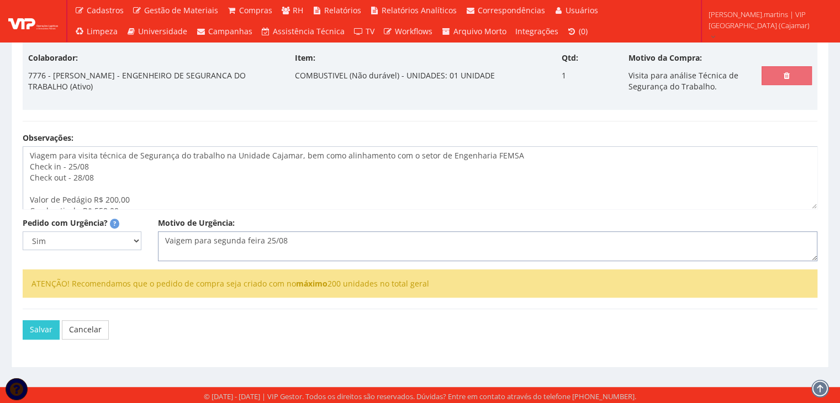
click at [170, 240] on textarea "Vaigem para segunda feira 25/08" at bounding box center [487, 246] width 659 height 30
type textarea "Viagem para segunda feira 25/08"
click at [36, 327] on button "Salvar" at bounding box center [41, 329] width 37 height 19
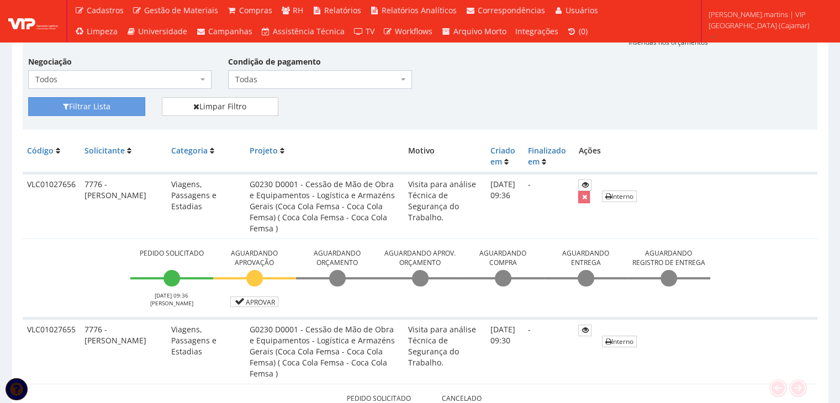
scroll to position [331, 0]
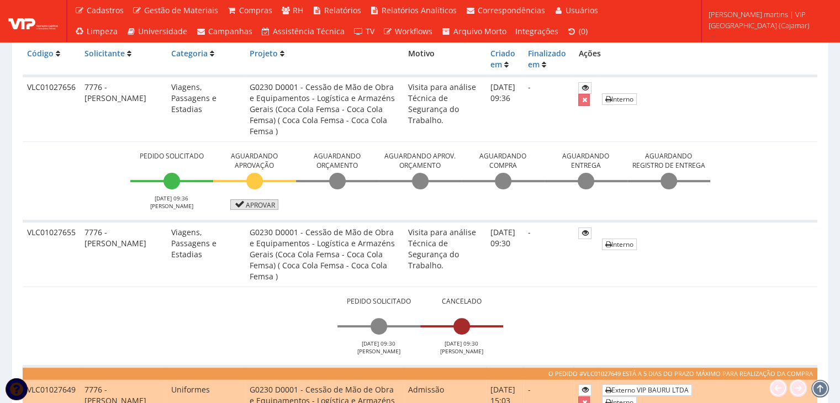
click at [257, 201] on link "Aprovar" at bounding box center [254, 204] width 49 height 10
drag, startPoint x: 24, startPoint y: 84, endPoint x: 80, endPoint y: 89, distance: 55.9
click at [81, 89] on tr "VLC01027656 7776 - [PERSON_NAME], Passagens e Estadias G0230 D0001 - Cessão de …" at bounding box center [420, 109] width 795 height 66
copy tr "VLC01027656"
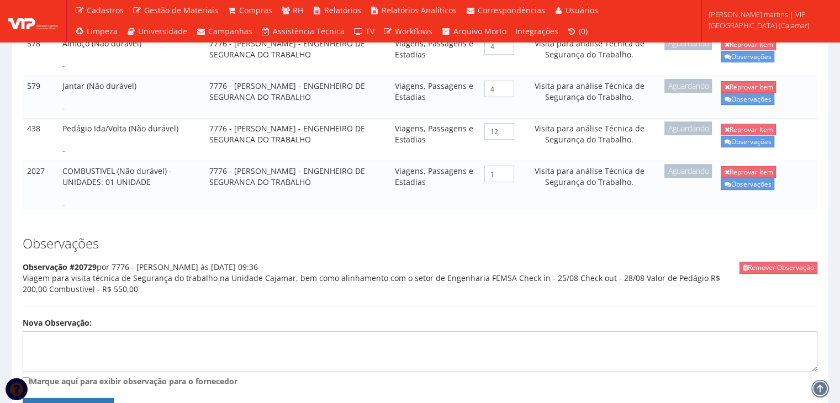
scroll to position [441, 0]
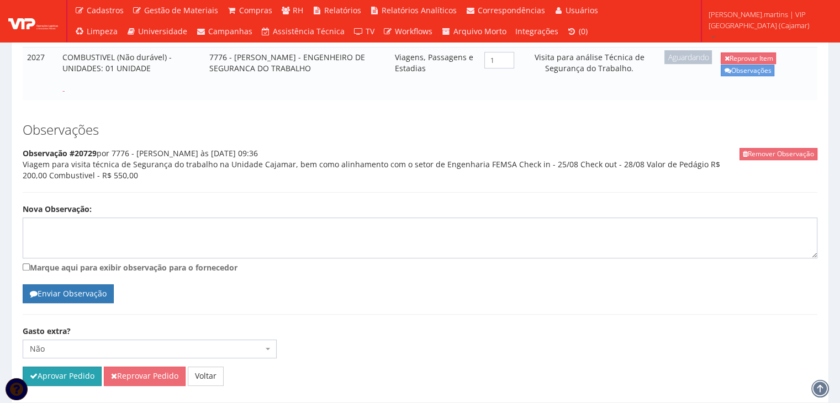
click at [83, 367] on button "Aprovar Pedido" at bounding box center [62, 376] width 79 height 19
